Goal: Information Seeking & Learning: Learn about a topic

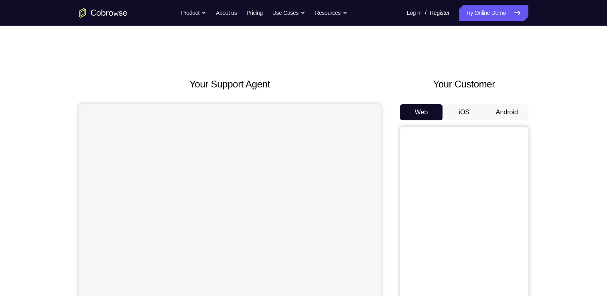
click at [497, 110] on button "Android" at bounding box center [506, 112] width 43 height 16
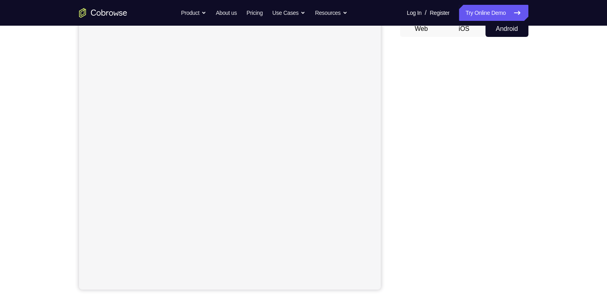
scroll to position [94, 0]
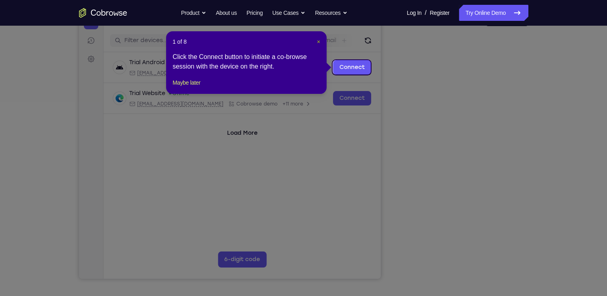
click at [319, 40] on span "×" at bounding box center [318, 42] width 3 height 6
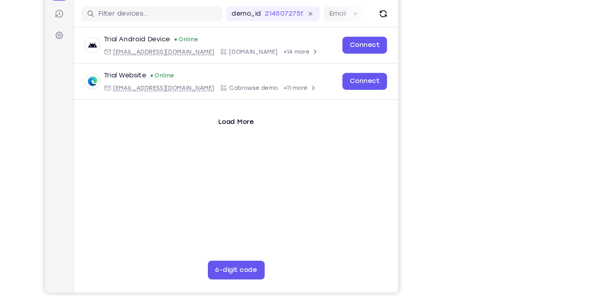
scroll to position [87, 0]
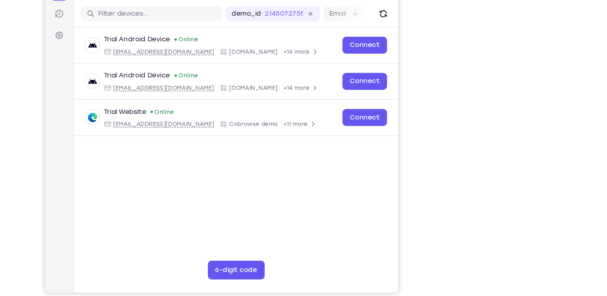
click at [522, 109] on div at bounding box center [464, 163] width 128 height 247
